Goal: Navigation & Orientation: Go to known website

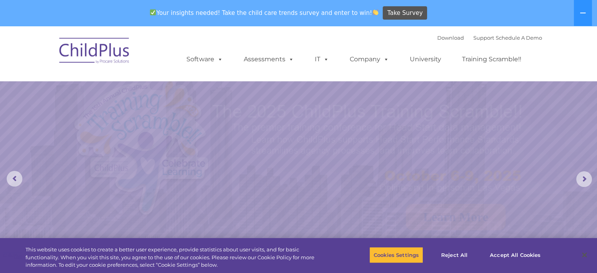
select select "MEDIUM"
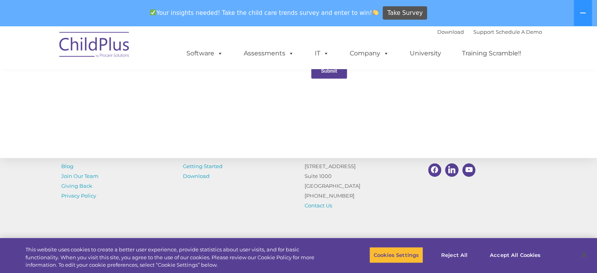
scroll to position [901, 0]
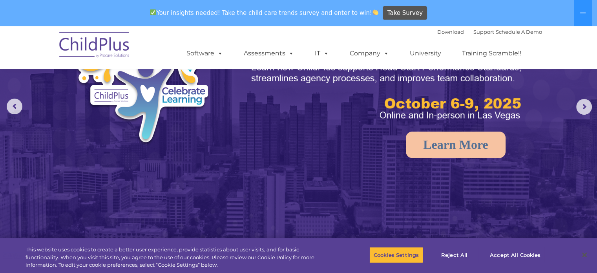
scroll to position [0, 0]
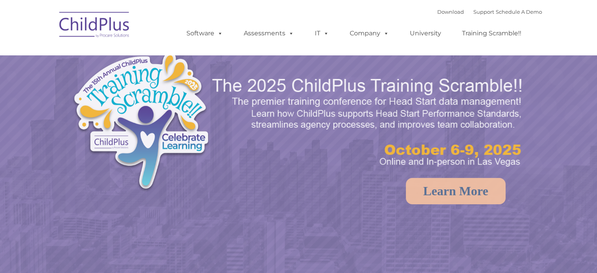
select select "MEDIUM"
